Goal: Task Accomplishment & Management: Use online tool/utility

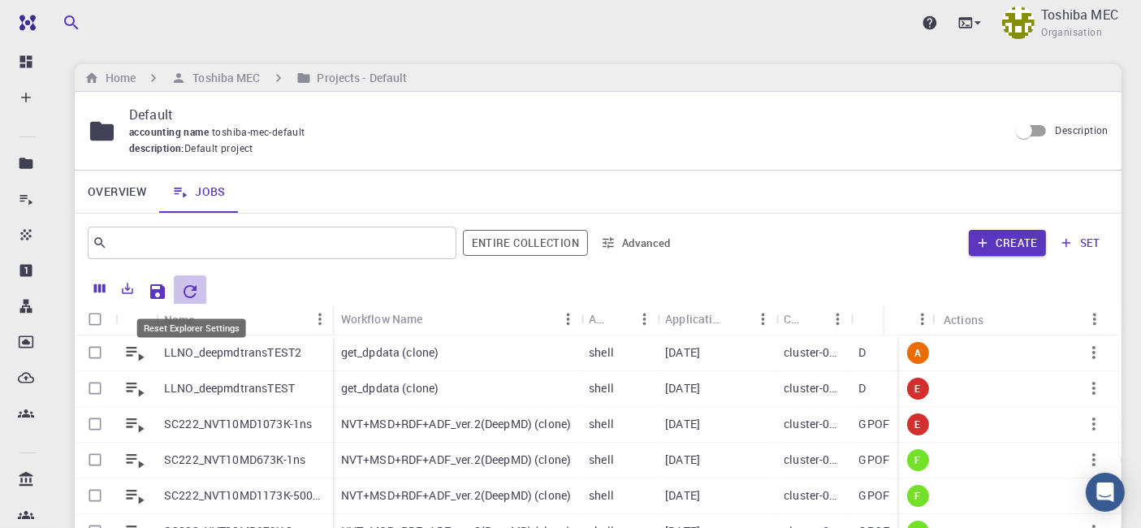
click at [192, 287] on icon "Reset Explorer Settings" at bounding box center [189, 291] width 19 height 19
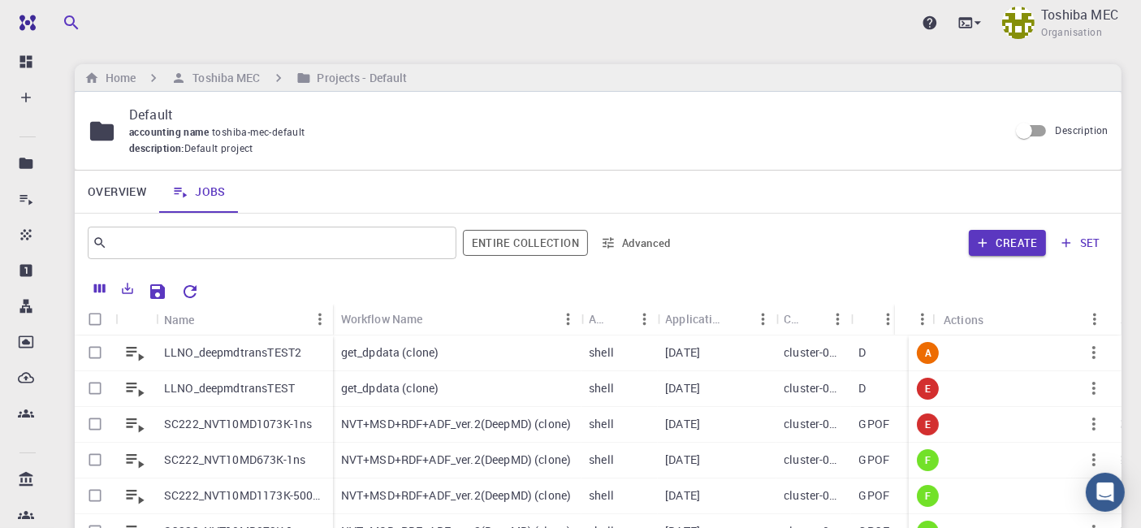
drag, startPoint x: 884, startPoint y: 324, endPoint x: 968, endPoint y: 321, distance: 84.5
click at [1007, 314] on div "Status Actions" at bounding box center [1001, 320] width 213 height 32
drag, startPoint x: 897, startPoint y: 325, endPoint x: 915, endPoint y: 325, distance: 17.9
click at [915, 325] on div "Status" at bounding box center [915, 320] width 41 height 32
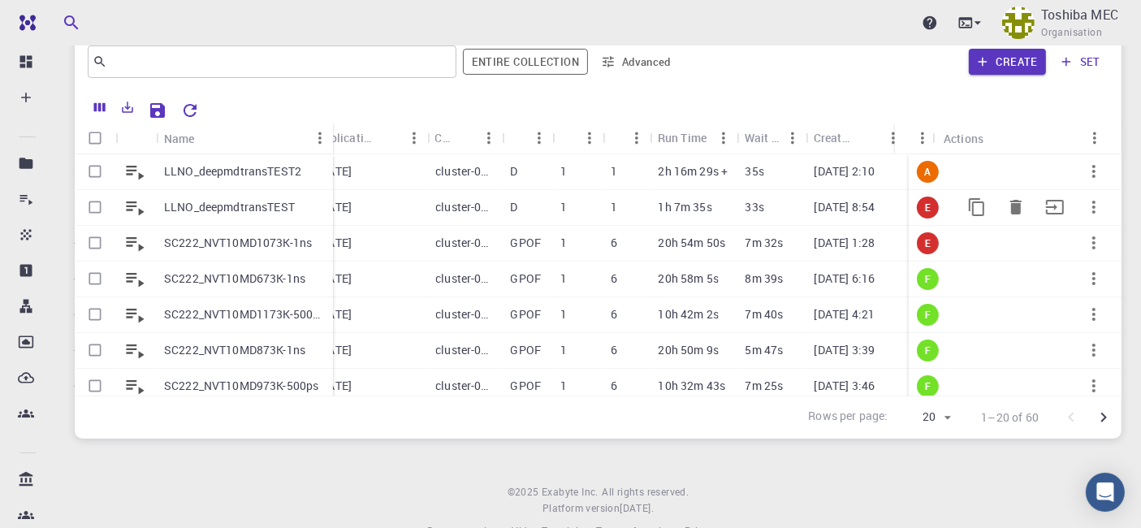
scroll to position [219, 0]
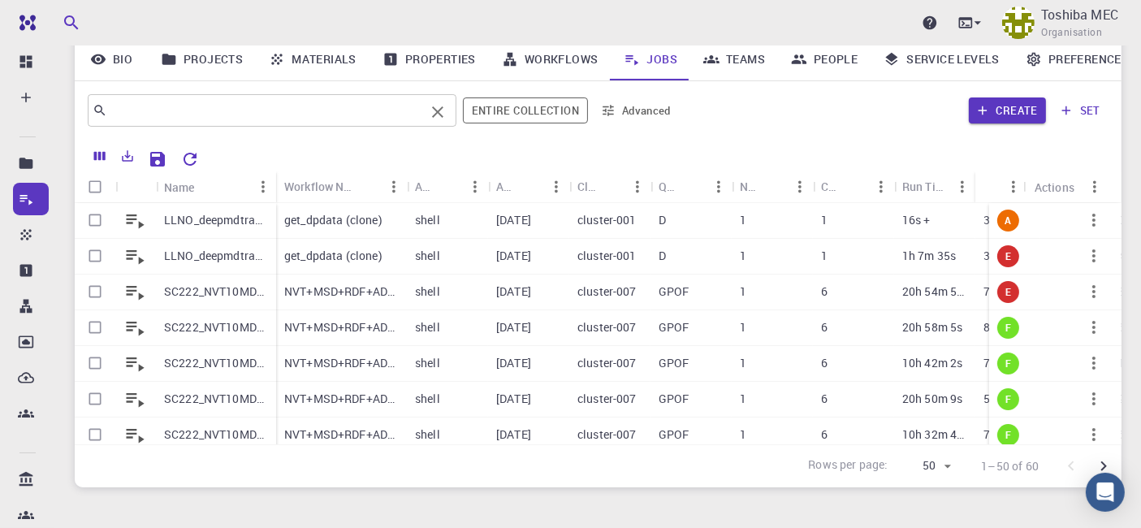
drag, startPoint x: 325, startPoint y: 87, endPoint x: 321, endPoint y: 107, distance: 20.7
click at [325, 88] on div "​ Entire collection Advanced Create set" at bounding box center [598, 110] width 1046 height 58
click at [474, 226] on div "shell" at bounding box center [447, 221] width 81 height 36
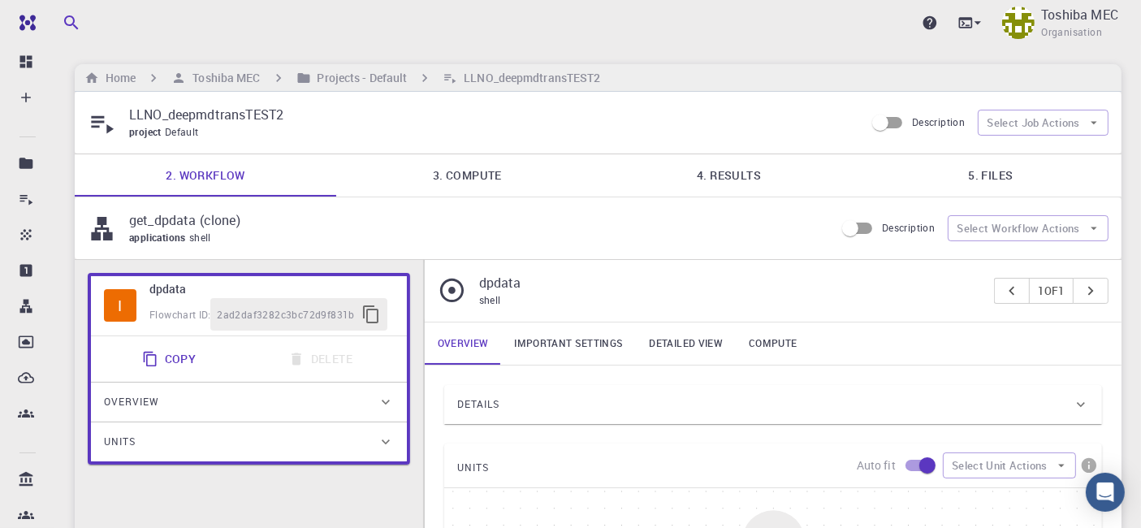
click at [464, 184] on link "3. Compute" at bounding box center [466, 175] width 261 height 42
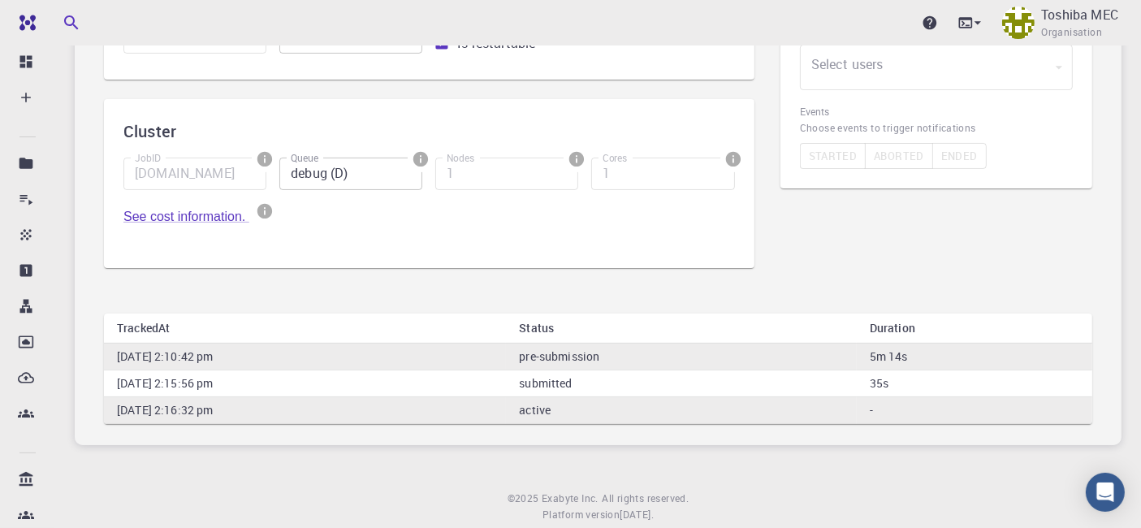
scroll to position [180, 0]
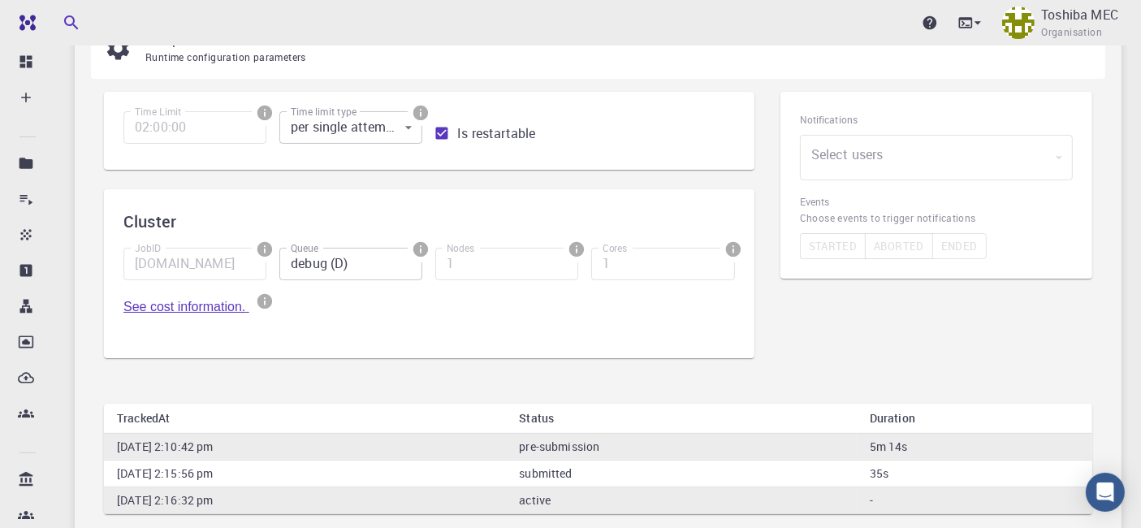
click at [214, 312] on link "See cost information." at bounding box center [186, 307] width 126 height 14
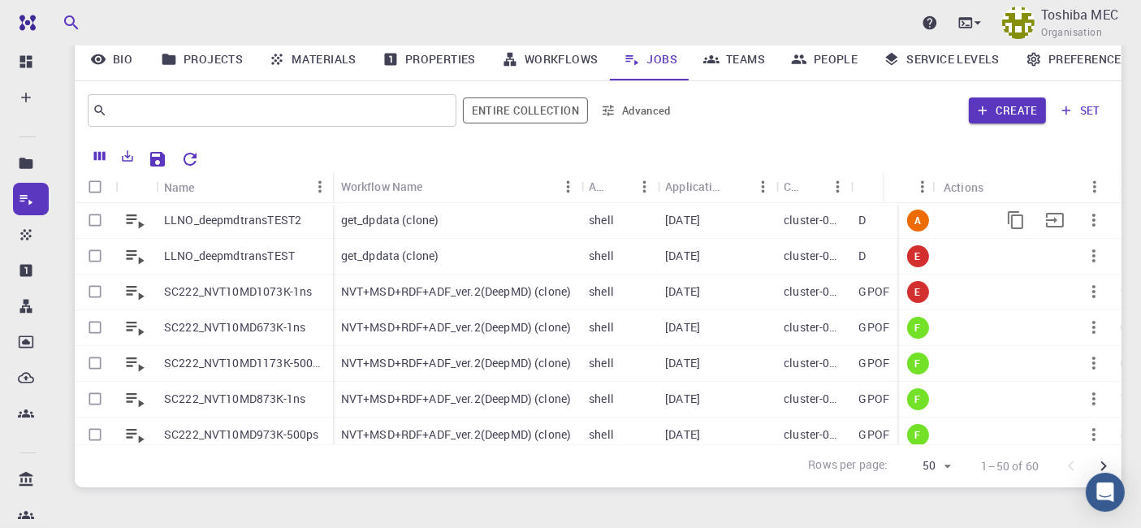
click at [291, 223] on p "LLNO_deepmdtransTEST2" at bounding box center [232, 220] width 137 height 16
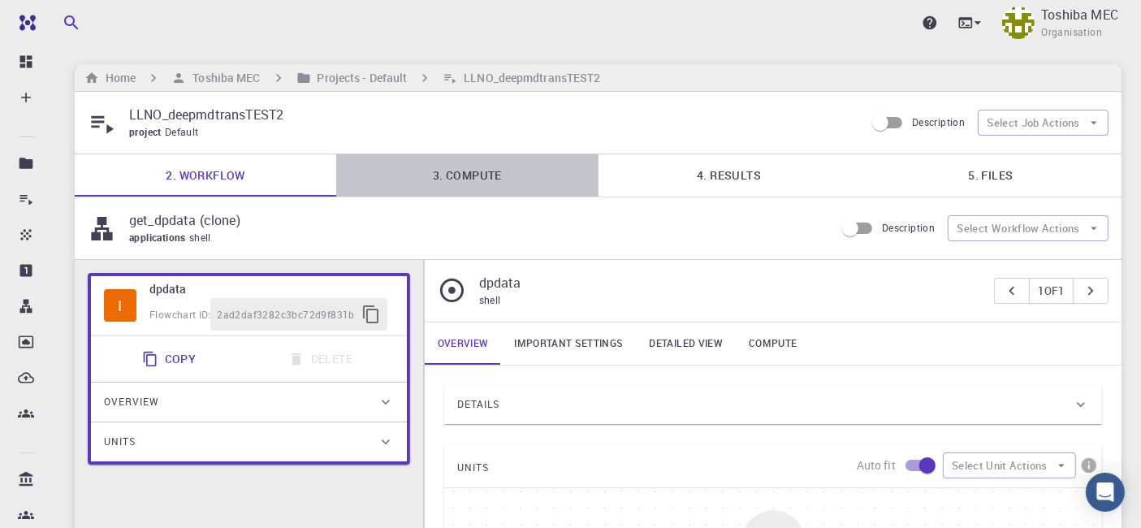
click at [484, 176] on link "3. Compute" at bounding box center [466, 175] width 261 height 42
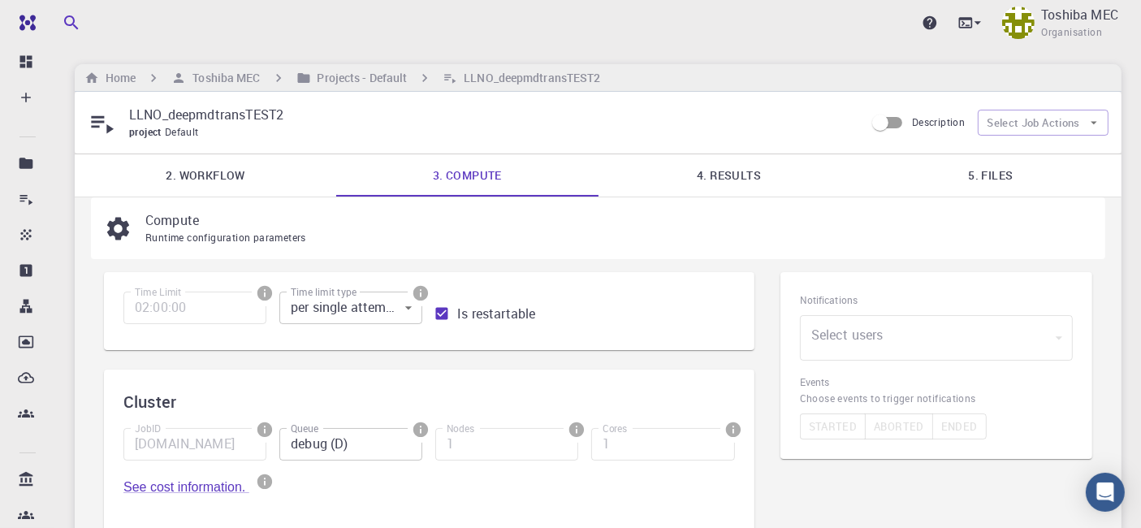
click at [981, 181] on link "5. Files" at bounding box center [990, 175] width 261 height 42
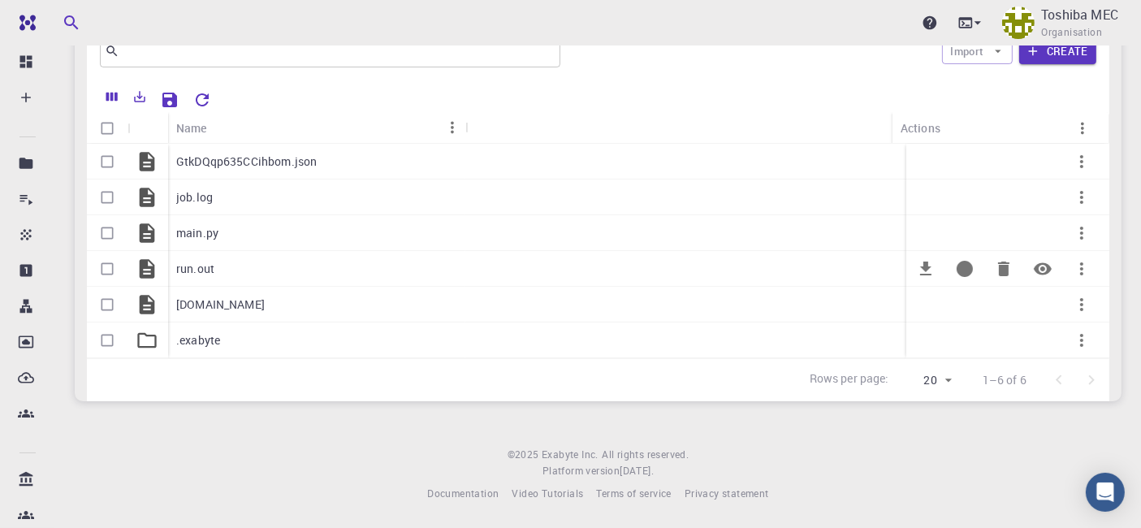
scroll to position [85, 0]
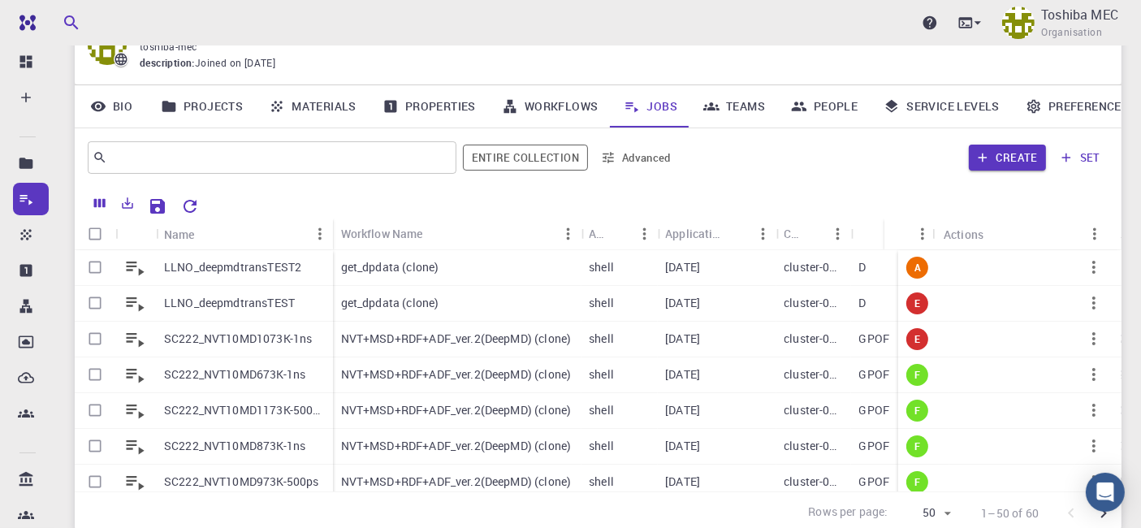
scroll to position [132, 0]
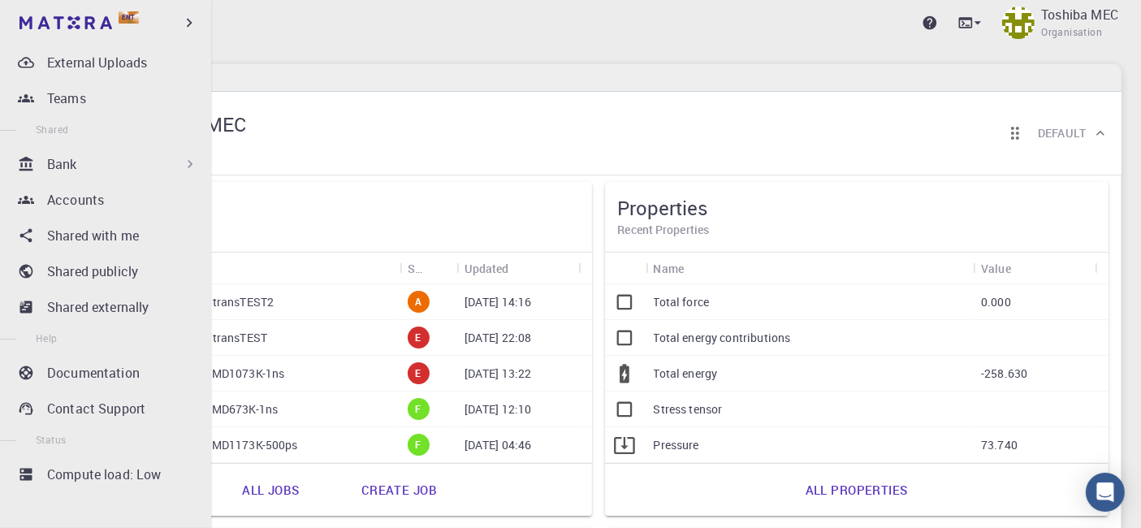
scroll to position [180, 0]
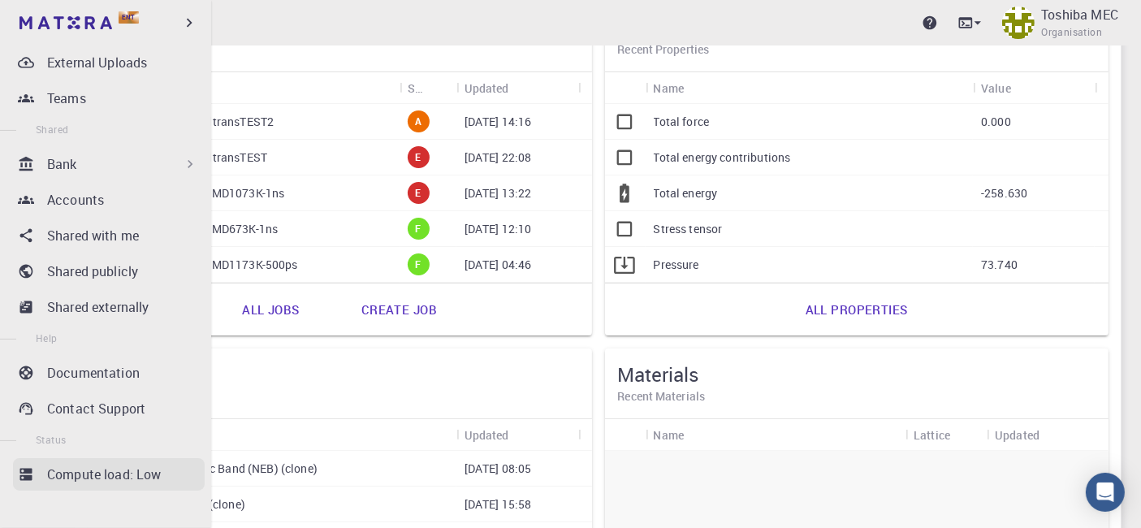
click at [114, 472] on p "Compute load: Low" at bounding box center [104, 473] width 114 height 19
